Goal: Transaction & Acquisition: Book appointment/travel/reservation

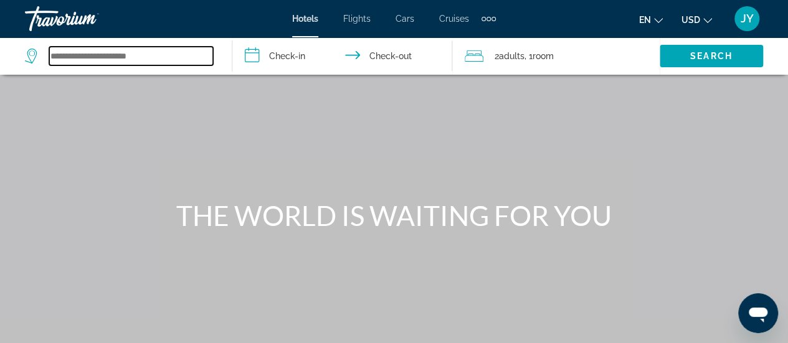
click at [102, 55] on input "Search widget" at bounding box center [131, 56] width 164 height 19
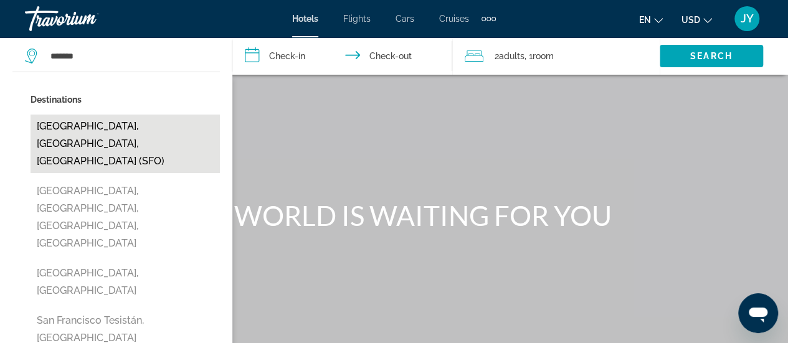
click at [62, 126] on button "[GEOGRAPHIC_DATA], [GEOGRAPHIC_DATA], [GEOGRAPHIC_DATA] (SFO)" at bounding box center [125, 144] width 189 height 59
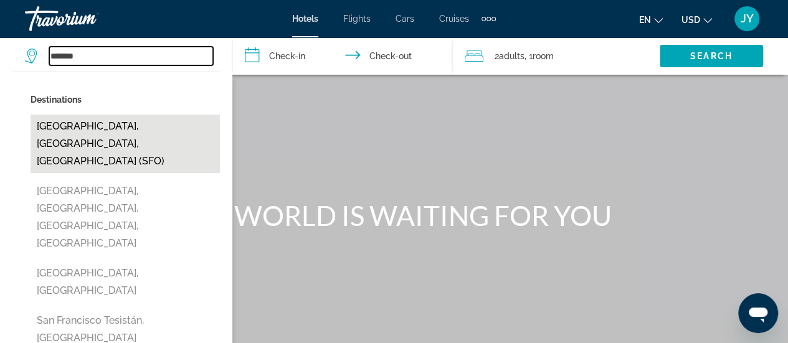
type input "**********"
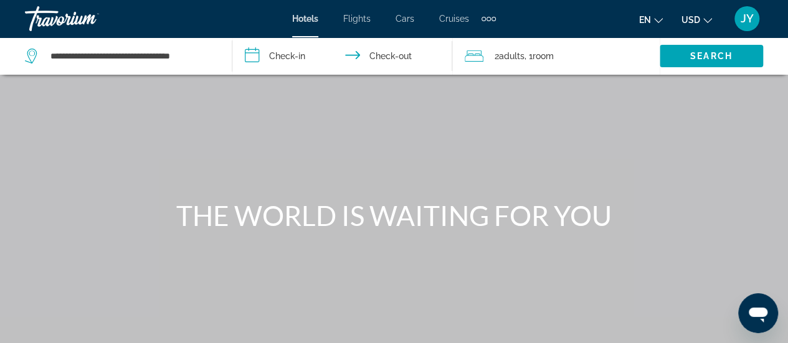
click at [282, 55] on input "**********" at bounding box center [344, 57] width 225 height 41
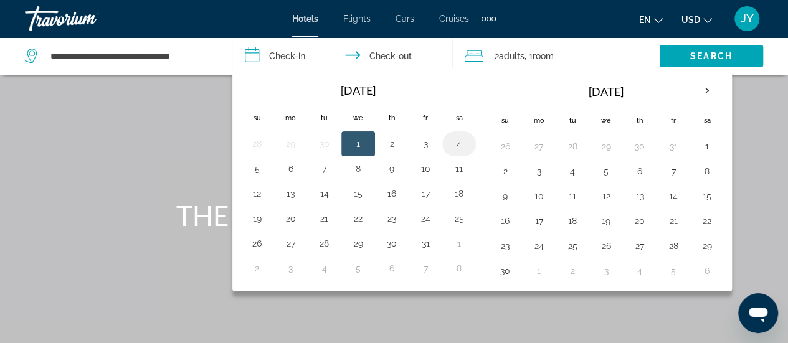
click at [458, 140] on button "4" at bounding box center [459, 143] width 20 height 17
click at [485, 18] on div "Extra navigation items" at bounding box center [483, 19] width 4 height 4
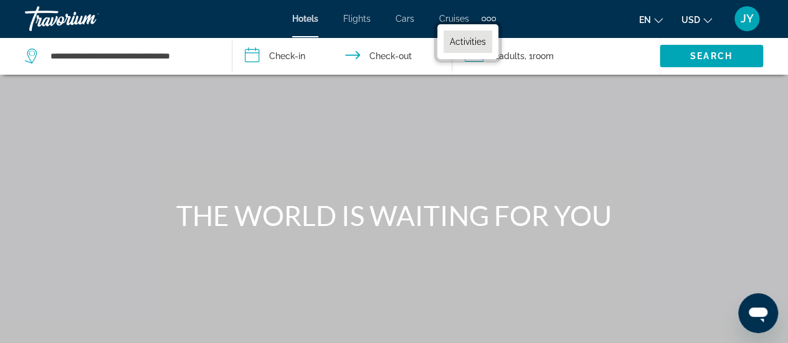
click at [465, 37] on span "Activities" at bounding box center [468, 42] width 36 height 10
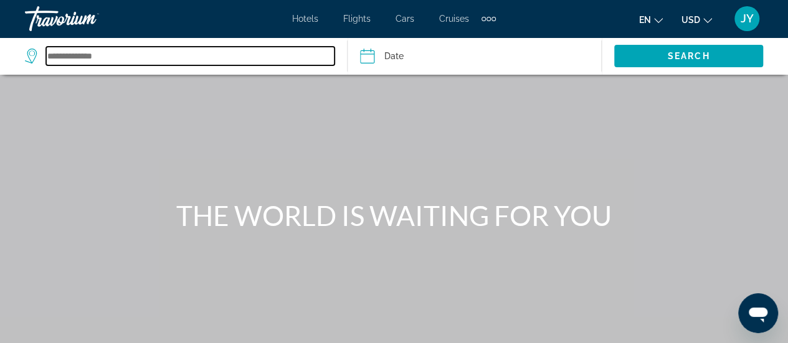
click at [73, 58] on input "Search widget" at bounding box center [190, 56] width 288 height 19
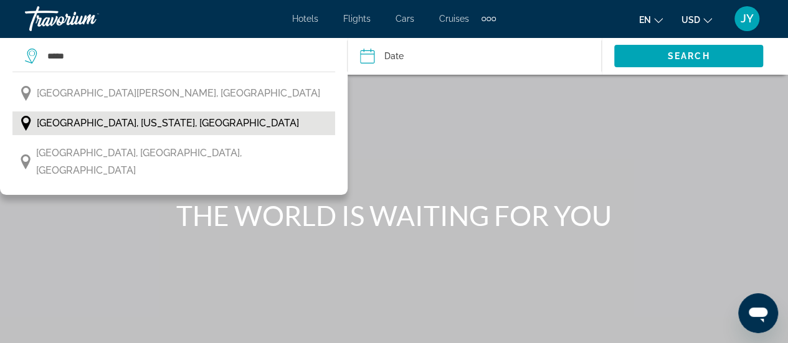
click at [73, 123] on span "[GEOGRAPHIC_DATA], [US_STATE], [GEOGRAPHIC_DATA]" at bounding box center [168, 123] width 262 height 17
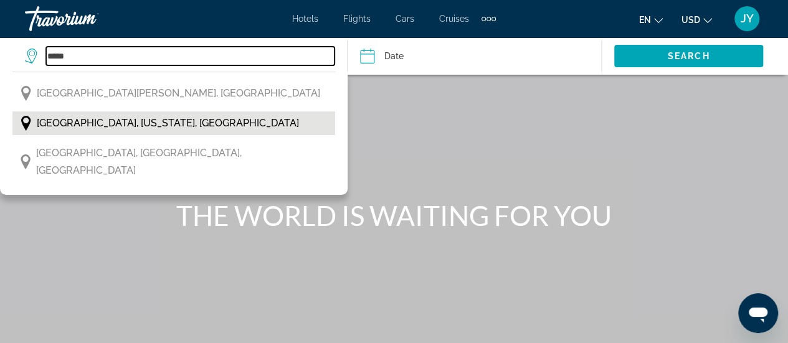
type input "**********"
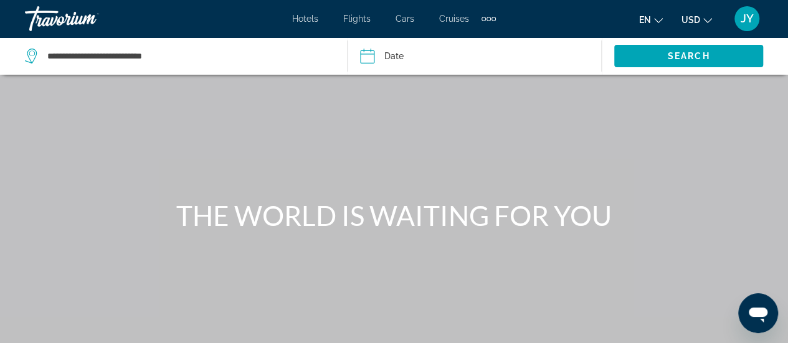
click at [391, 54] on input "Date" at bounding box center [420, 57] width 126 height 41
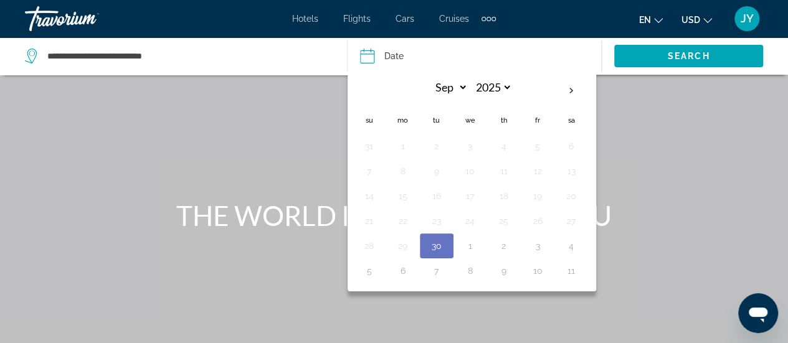
click at [391, 54] on input "Date" at bounding box center [420, 57] width 126 height 41
click at [568, 88] on th "Next month" at bounding box center [571, 90] width 34 height 27
select select "*"
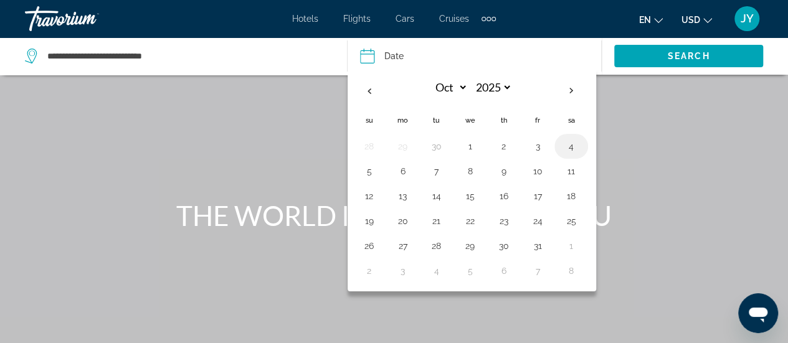
click at [569, 144] on button "4" at bounding box center [571, 146] width 20 height 17
type input "**********"
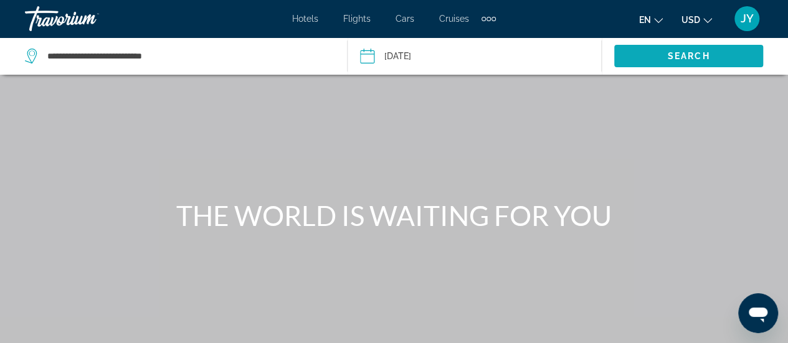
click at [703, 51] on span "Search" at bounding box center [689, 56] width 42 height 10
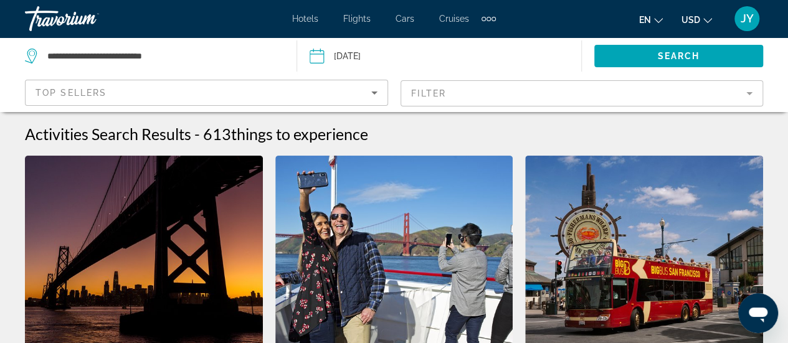
click at [751, 94] on mat-form-field "Filter" at bounding box center [581, 93] width 363 height 26
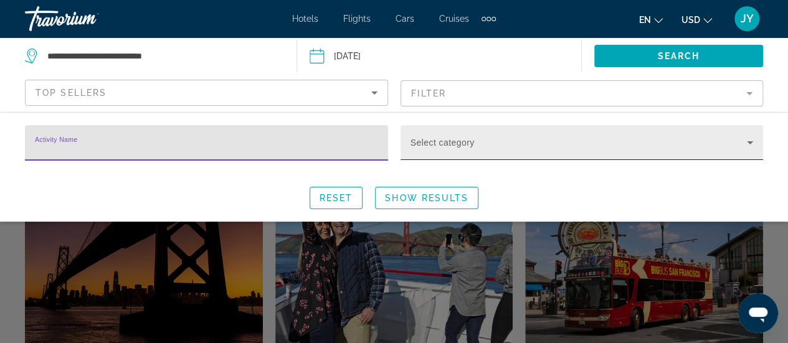
click at [752, 143] on icon "Search widget" at bounding box center [749, 142] width 15 height 15
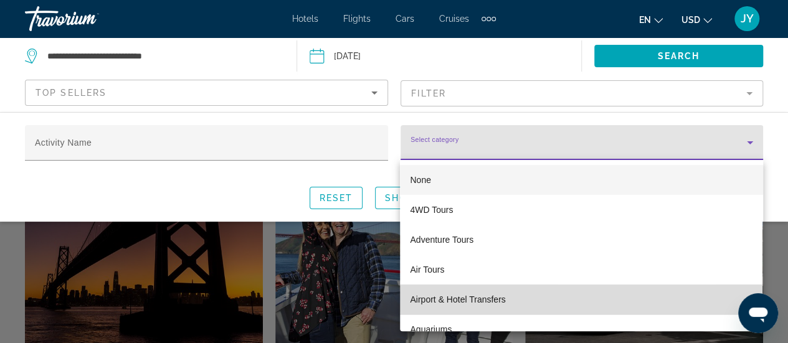
click at [606, 302] on mat-option "Airport & Hotel Transfers" at bounding box center [581, 300] width 363 height 30
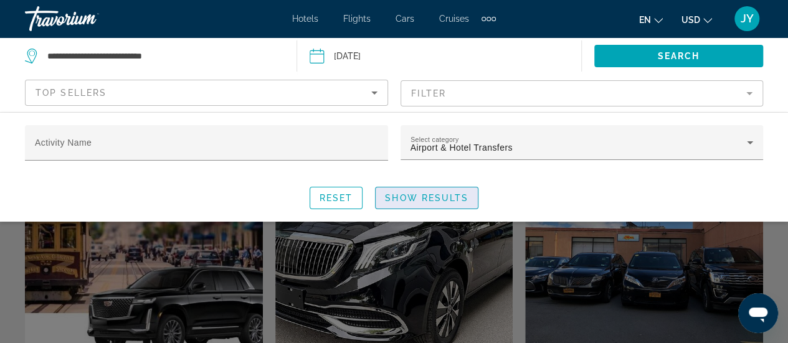
click at [416, 195] on span "Show Results" at bounding box center [426, 198] width 83 height 10
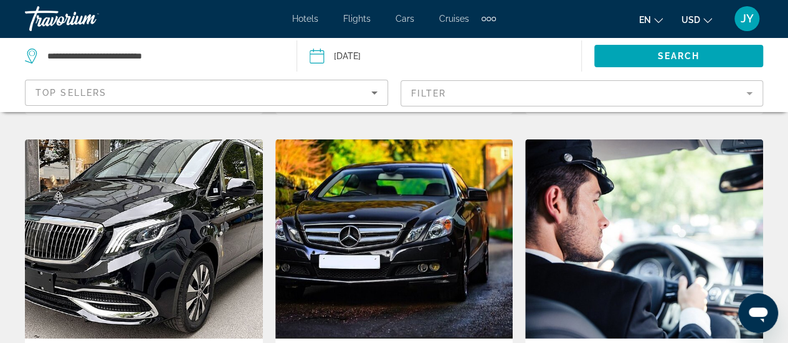
scroll to position [1685, 0]
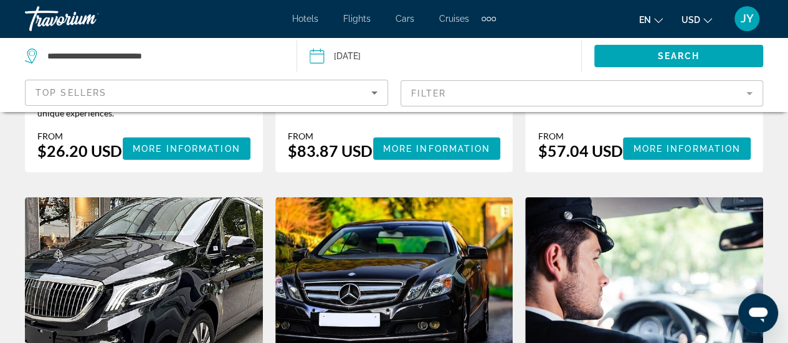
click at [749, 92] on mat-form-field "Filter" at bounding box center [581, 93] width 363 height 26
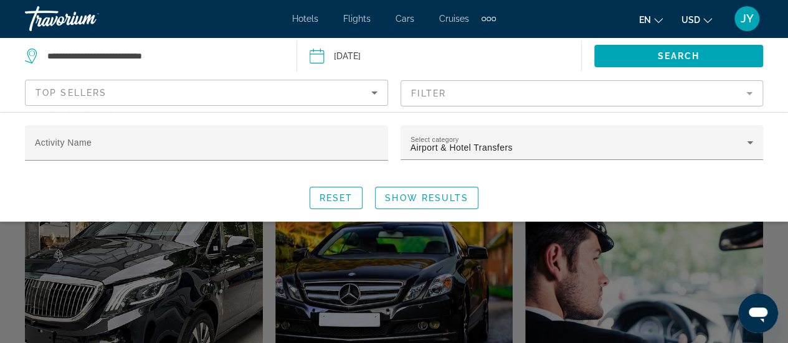
click at [749, 95] on mat-form-field "Filter" at bounding box center [581, 93] width 363 height 26
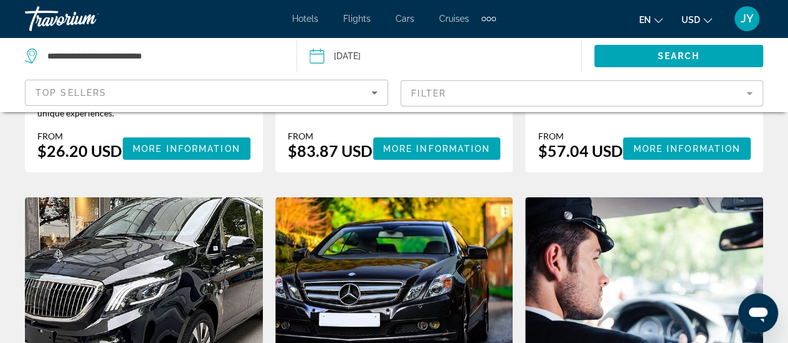
click at [749, 95] on mat-form-field "Filter" at bounding box center [581, 93] width 363 height 26
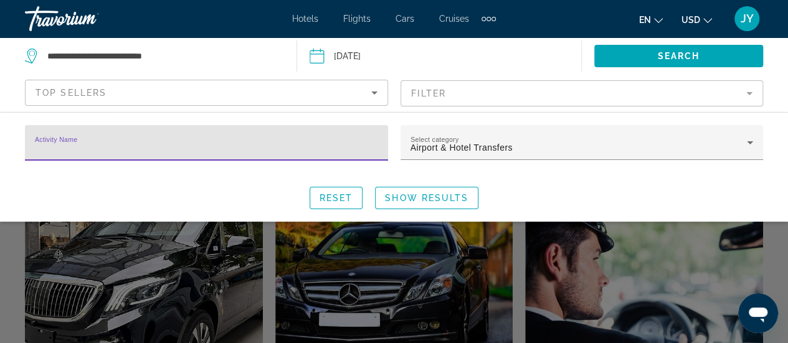
click at [642, 182] on div "Activity Name Select category Airport & Hotel Transfers Reset Show Results" at bounding box center [394, 167] width 788 height 84
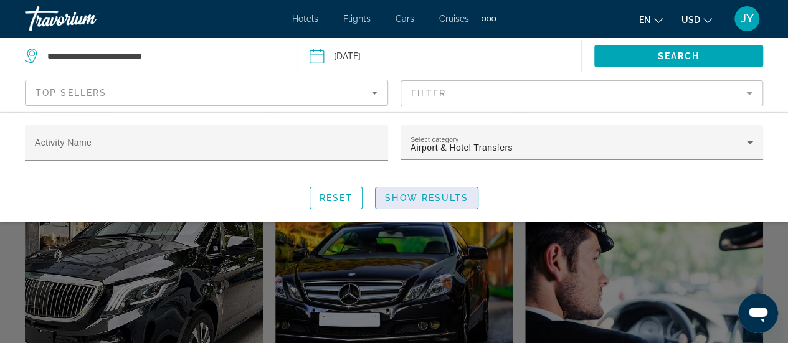
click at [412, 200] on span "Show Results" at bounding box center [426, 198] width 83 height 10
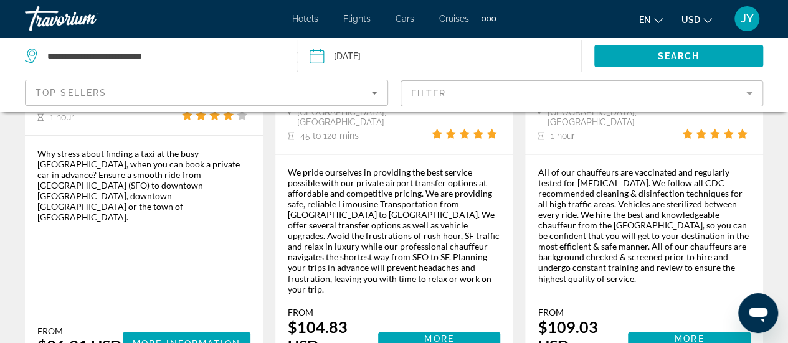
scroll to position [939, 0]
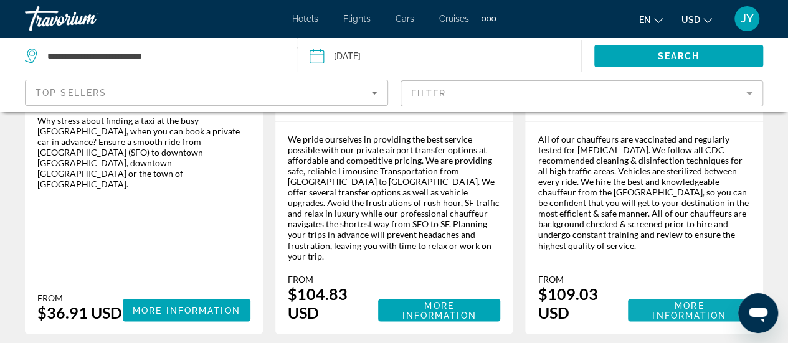
click at [649, 300] on span "More Information" at bounding box center [689, 310] width 103 height 20
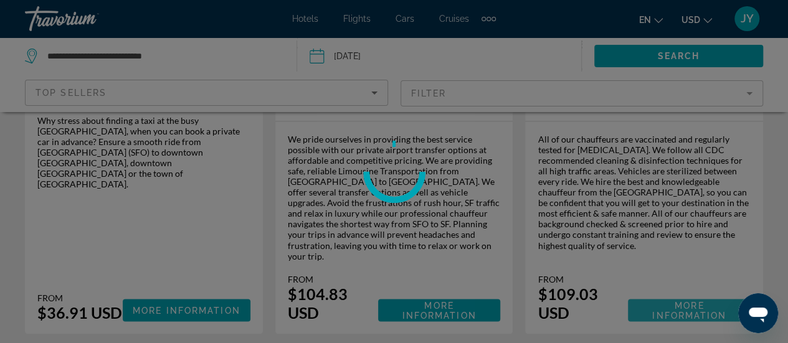
click at [649, 251] on div at bounding box center [394, 171] width 788 height 343
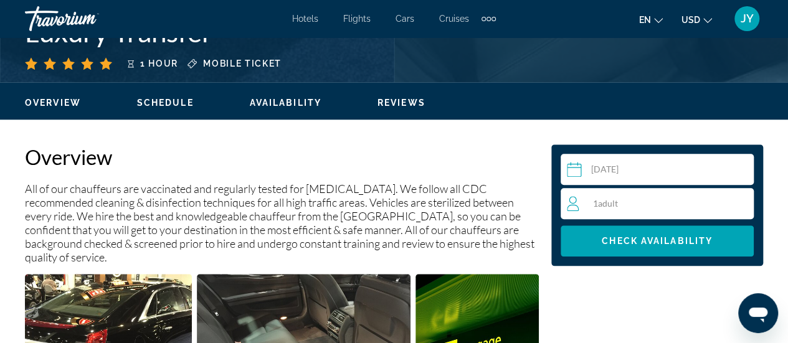
scroll to position [548, 0]
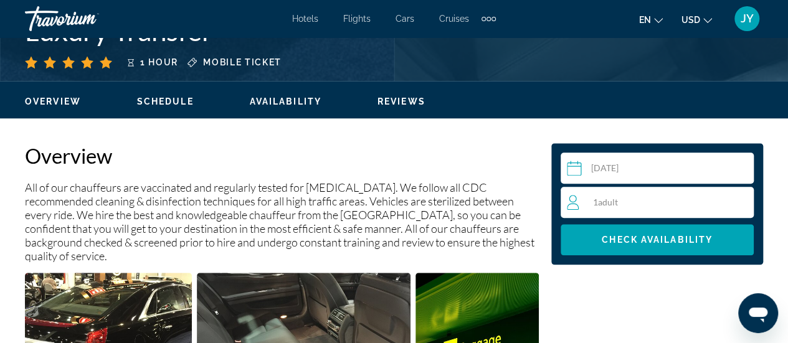
click at [735, 202] on div "1 Adult Adults" at bounding box center [660, 202] width 186 height 15
click at [741, 197] on icon "Increment adults" at bounding box center [741, 201] width 11 height 11
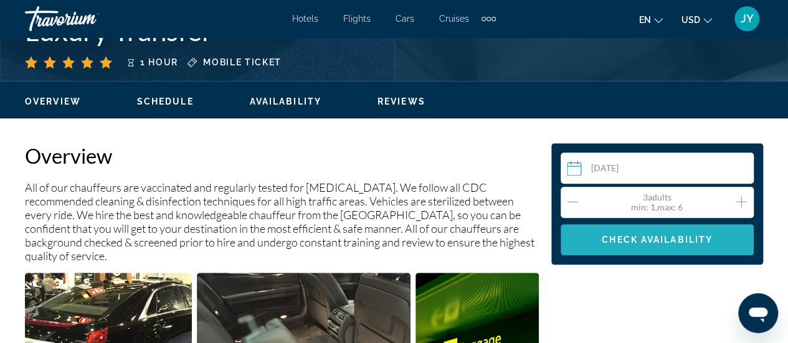
click at [646, 237] on span "Check Availability" at bounding box center [657, 240] width 111 height 10
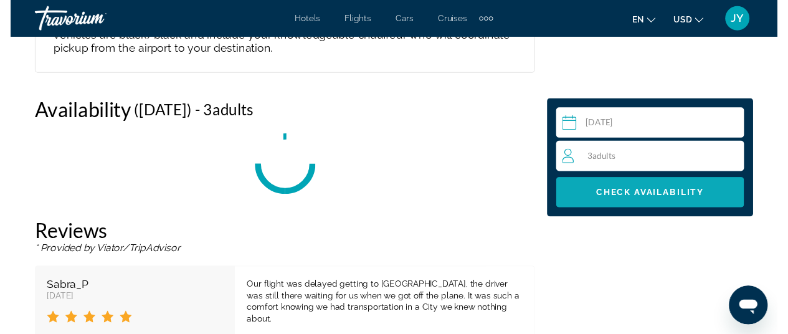
scroll to position [1813, 0]
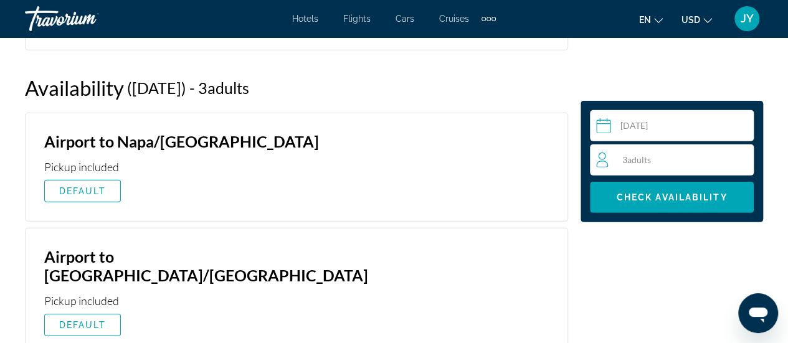
click at [688, 128] on input "Main content" at bounding box center [674, 127] width 169 height 35
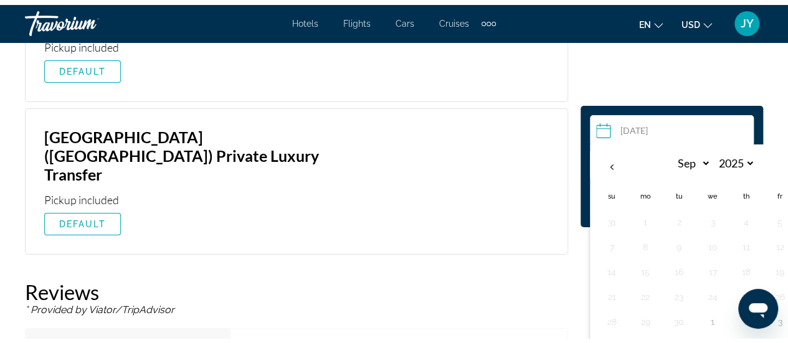
scroll to position [2211, 0]
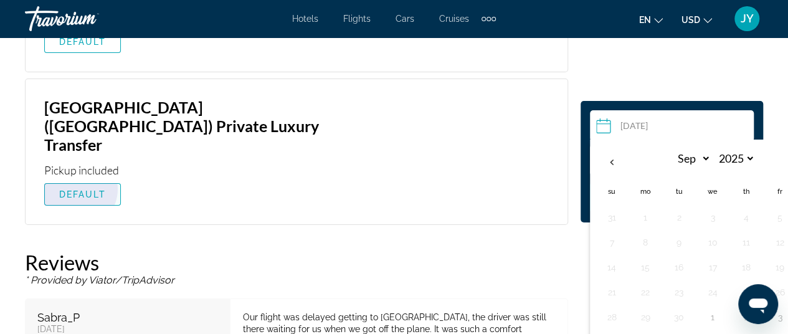
click at [75, 189] on span "DEFAULT" at bounding box center [82, 194] width 47 height 10
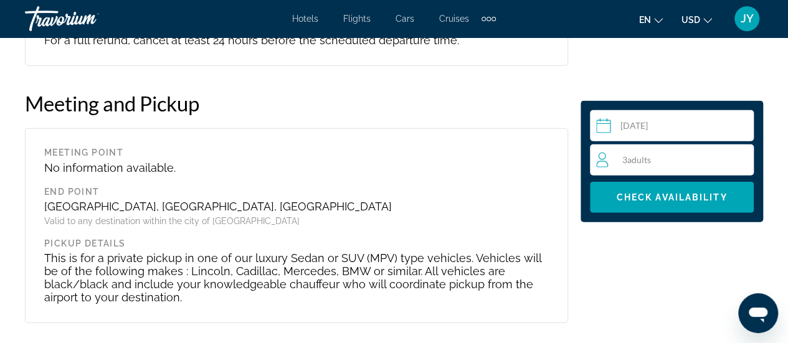
scroll to position [1538, 0]
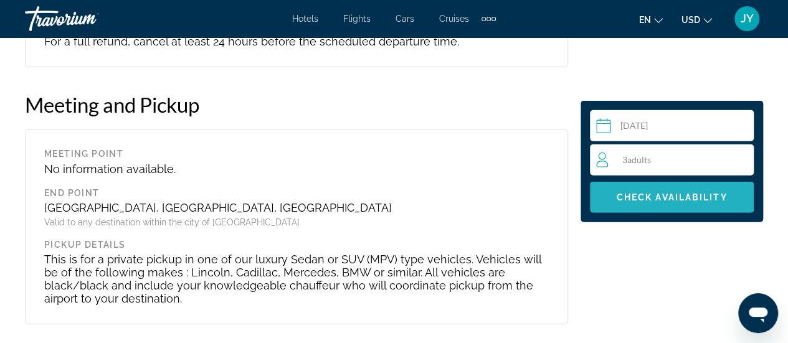
click at [658, 202] on span "Main content" at bounding box center [672, 197] width 164 height 30
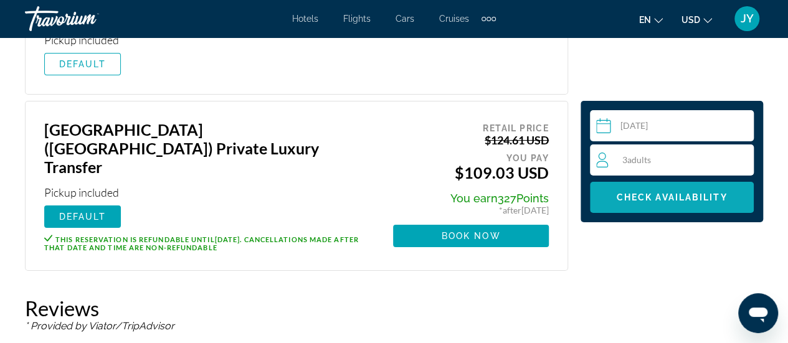
scroll to position [2211, 0]
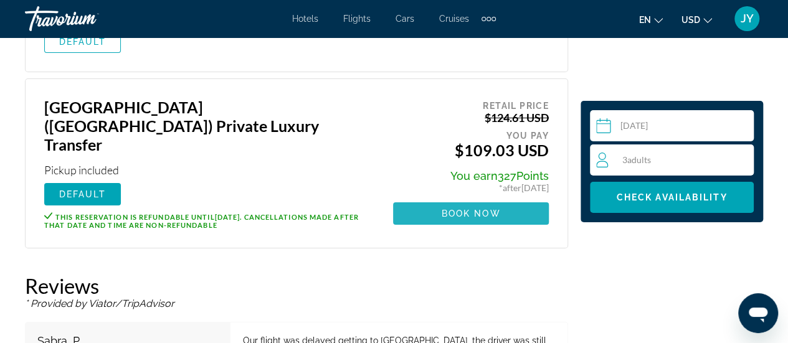
click at [401, 199] on span "Main content" at bounding box center [471, 214] width 156 height 30
